Goal: Information Seeking & Learning: Check status

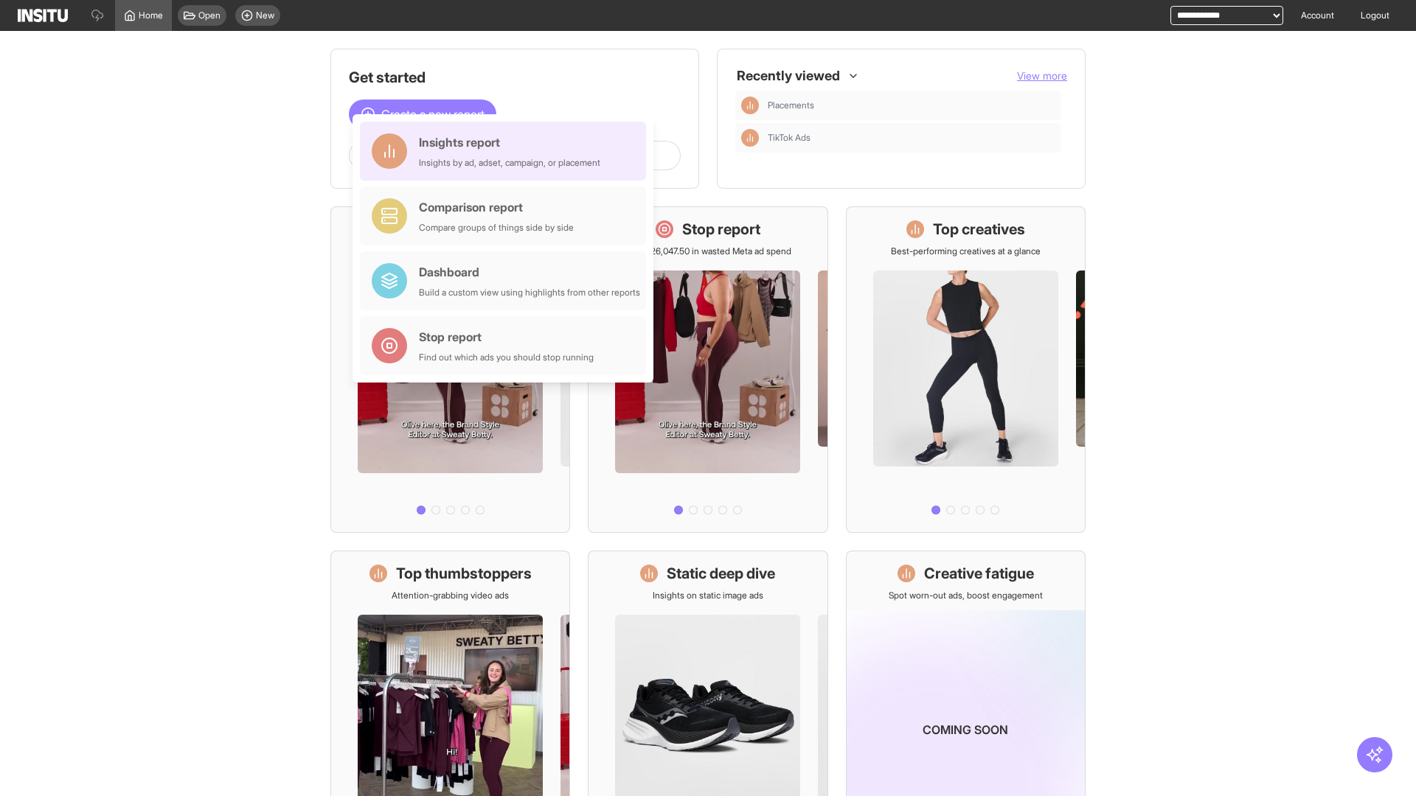
click at [506, 151] on div "Insights report Insights by ad, adset, campaign, or placement" at bounding box center [509, 150] width 181 height 35
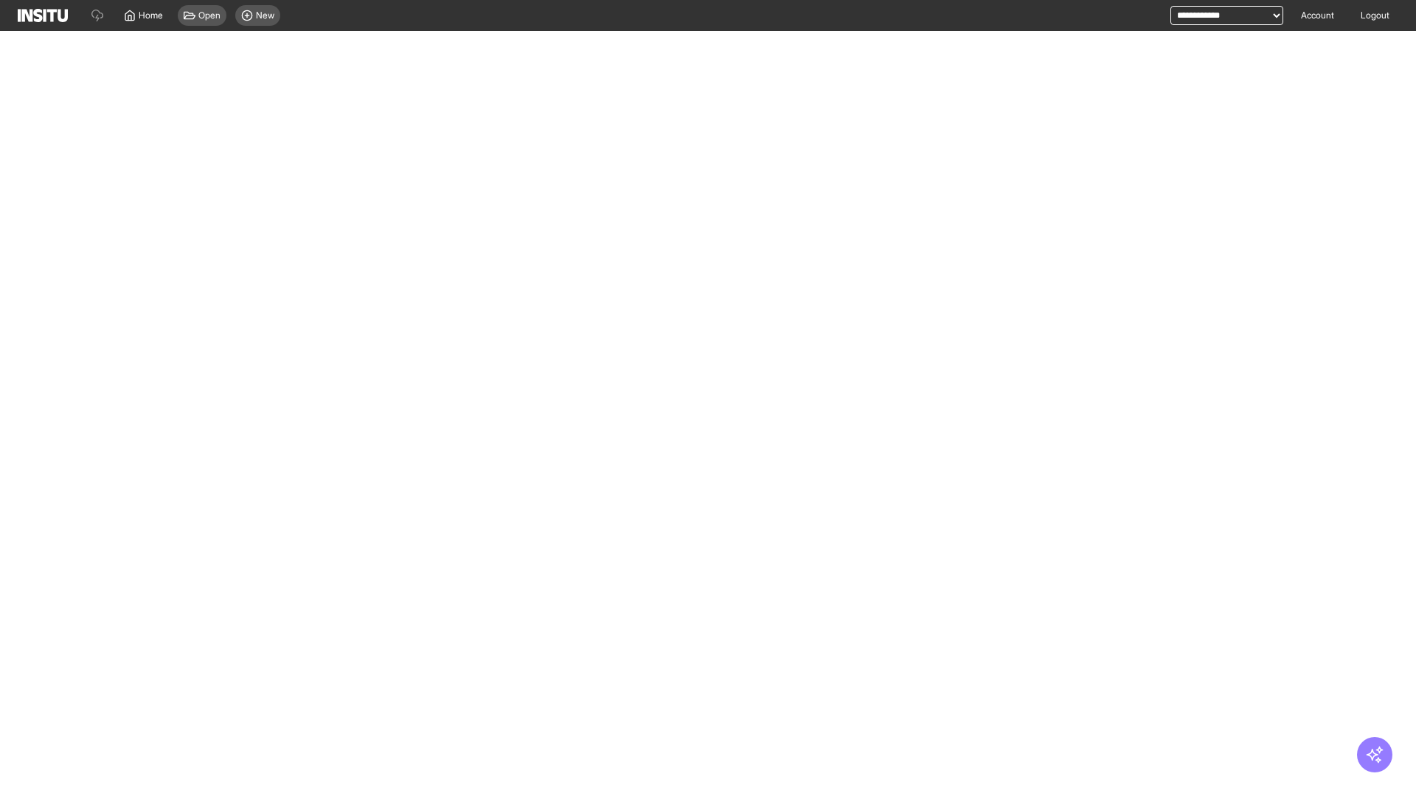
select select "**"
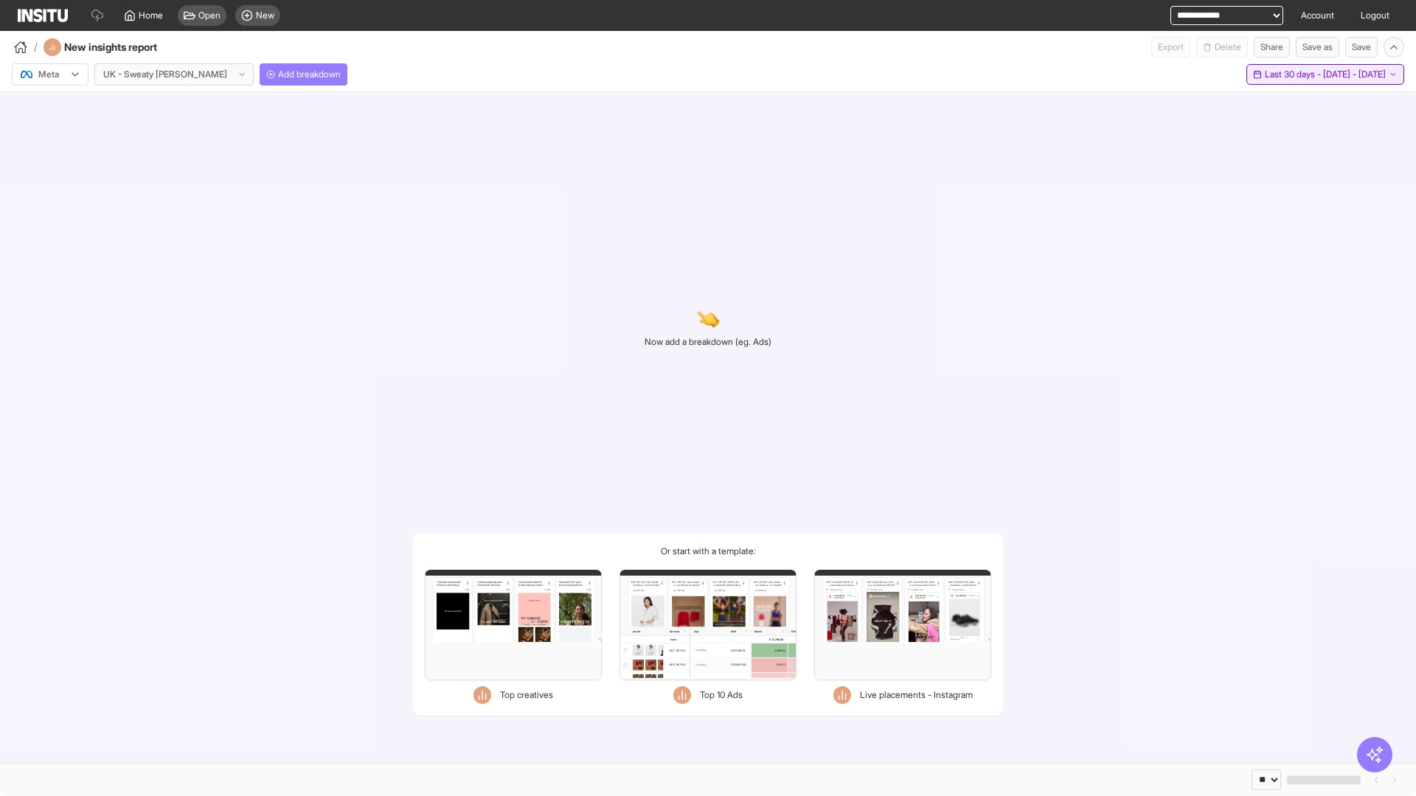
click at [1298, 74] on span "Last 30 days - [DATE] - [DATE]" at bounding box center [1324, 75] width 121 height 12
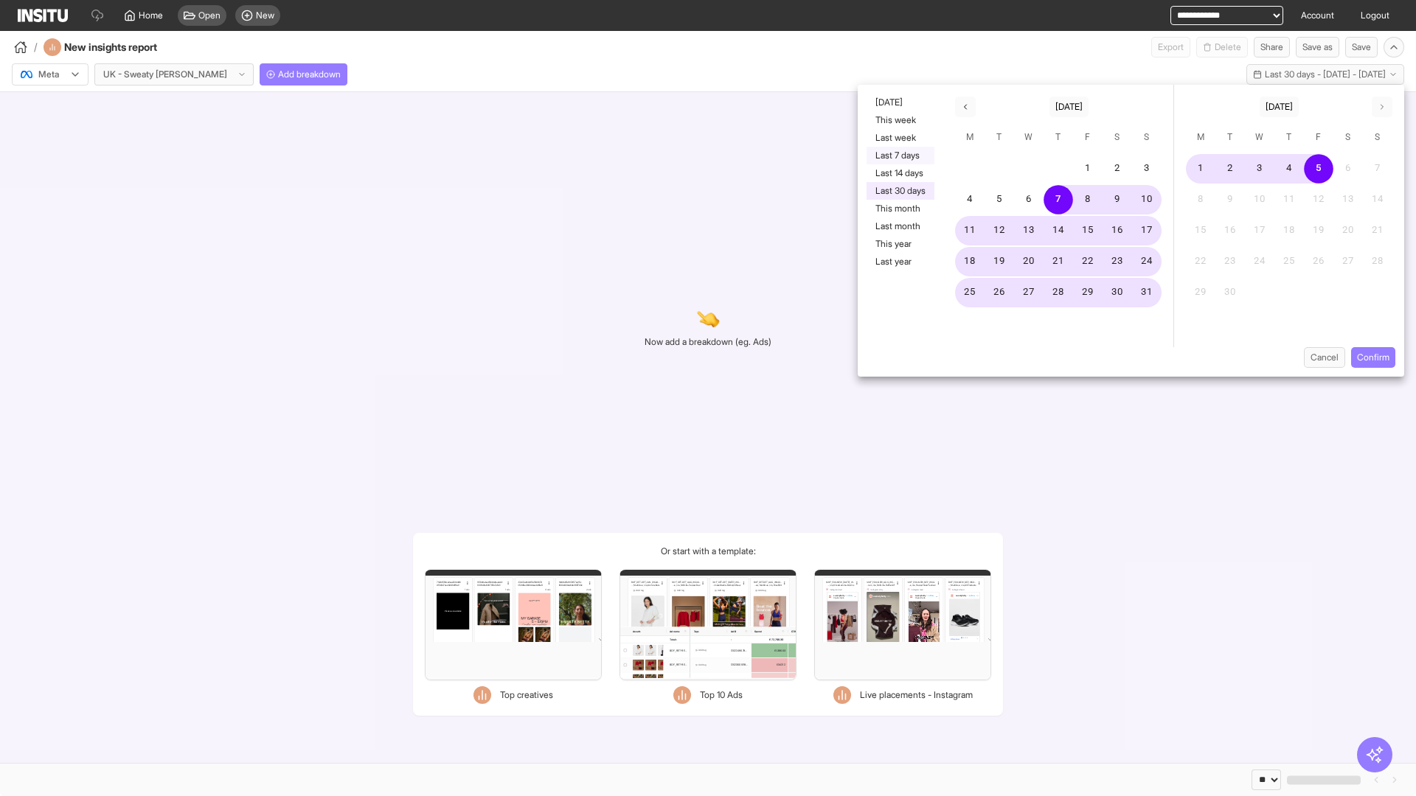
click at [899, 156] on button "Last 7 days" at bounding box center [900, 156] width 68 height 18
